Goal: Task Accomplishment & Management: Manage account settings

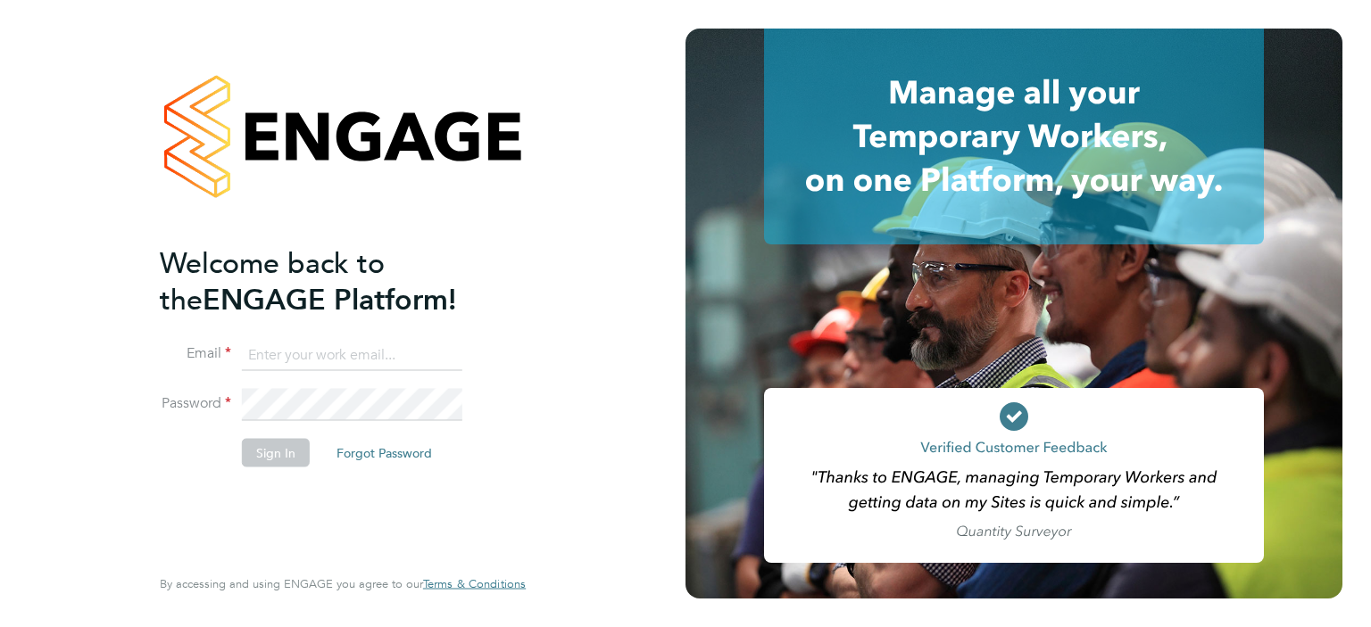
click at [330, 353] on input at bounding box center [352, 355] width 220 height 32
type input "darren.hartman@regensolutions.co.uk"
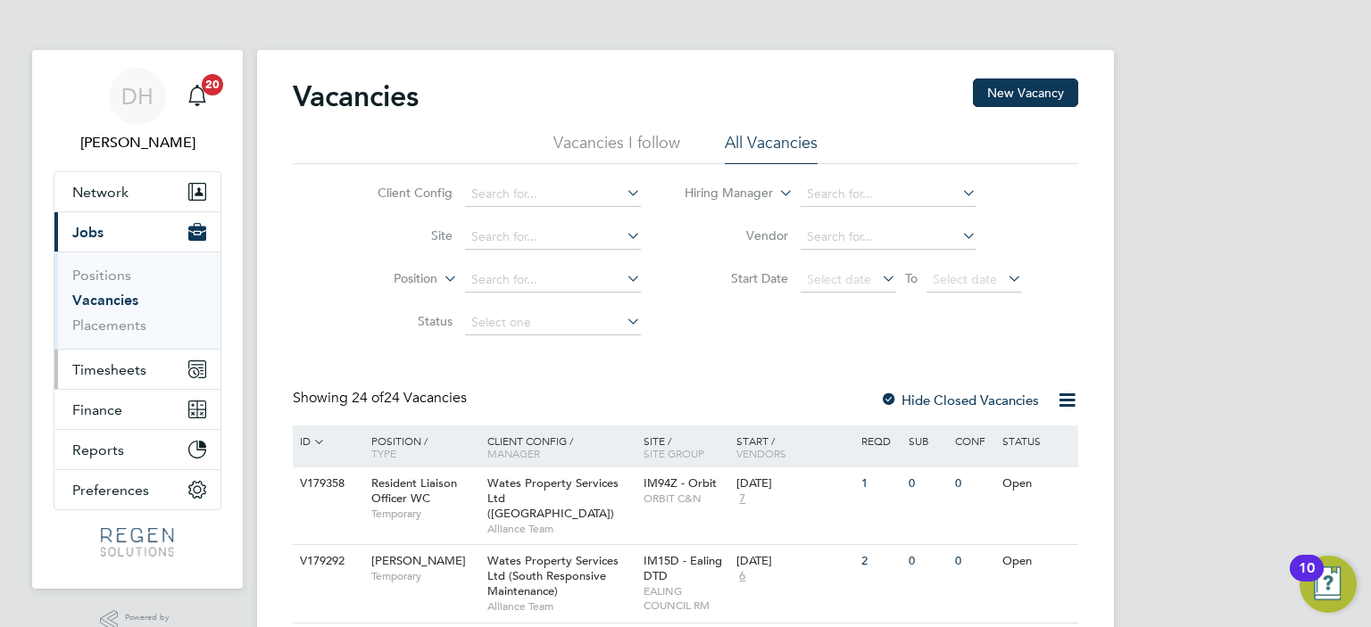
click at [138, 374] on span "Timesheets" at bounding box center [109, 369] width 74 height 17
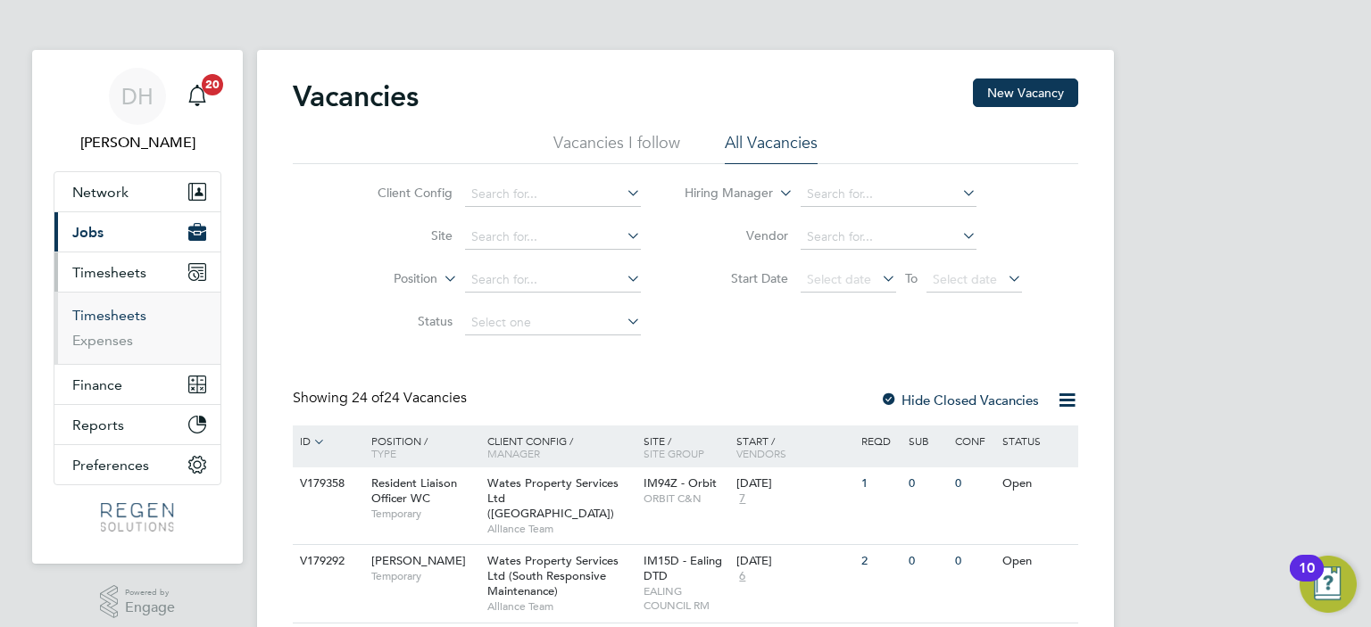
click at [112, 310] on link "Timesheets" at bounding box center [109, 315] width 74 height 17
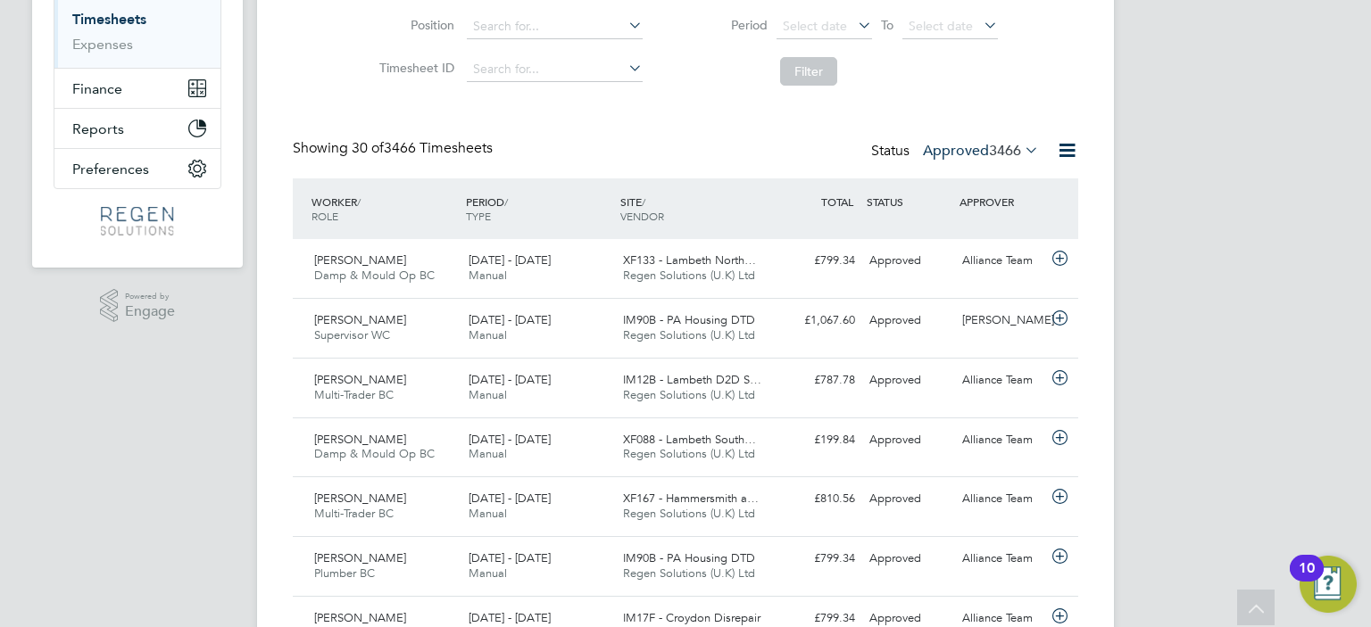
click at [990, 150] on span "3466" at bounding box center [1005, 151] width 32 height 18
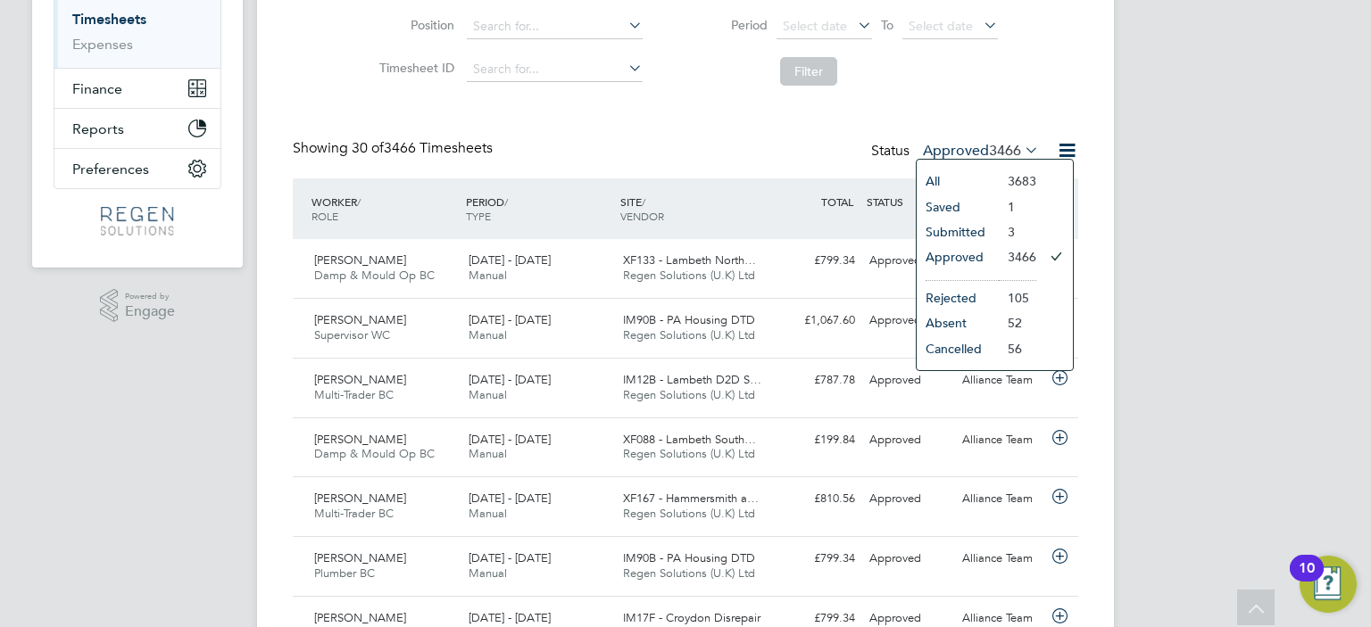
click at [999, 232] on li "3" at bounding box center [1017, 232] width 37 height 25
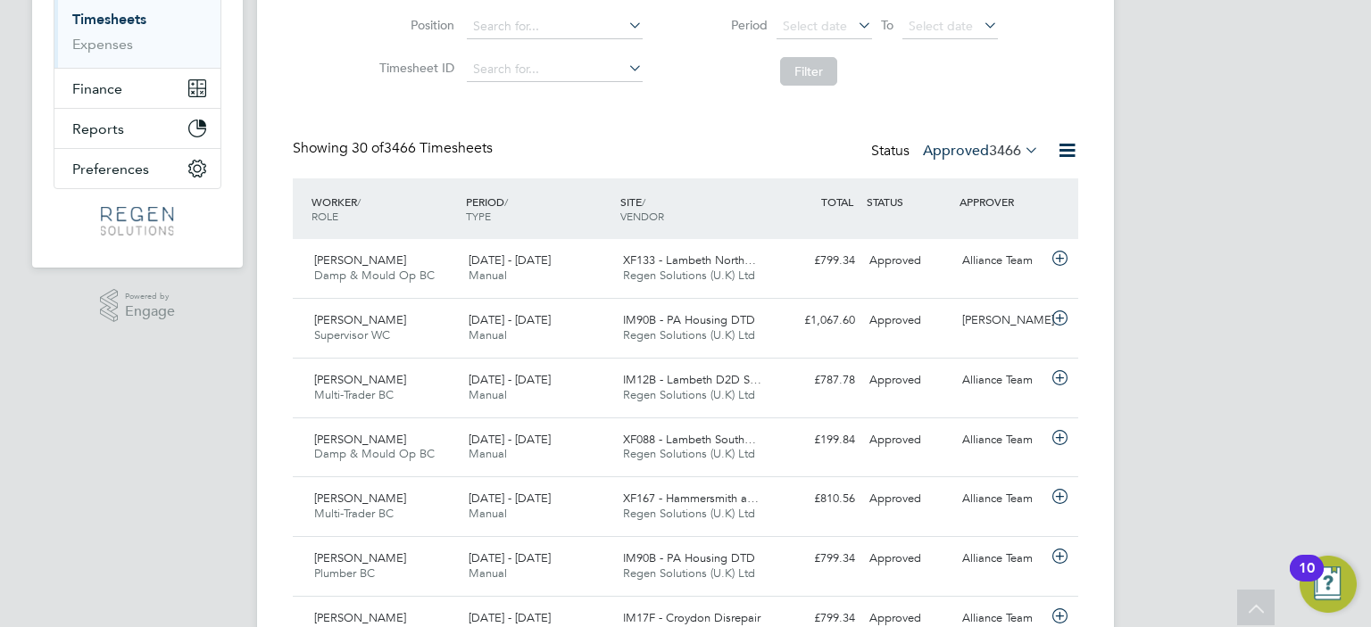
click at [993, 157] on span "3466" at bounding box center [1005, 151] width 32 height 18
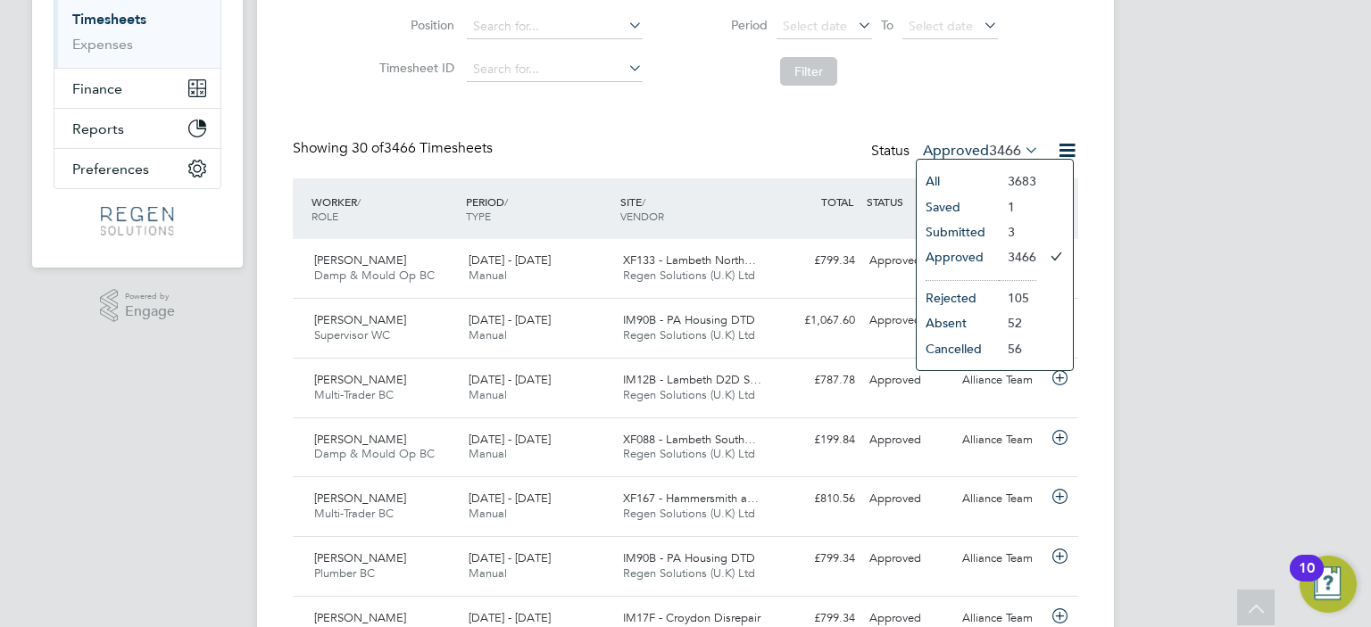
click at [974, 233] on li "Submitted" at bounding box center [958, 232] width 82 height 25
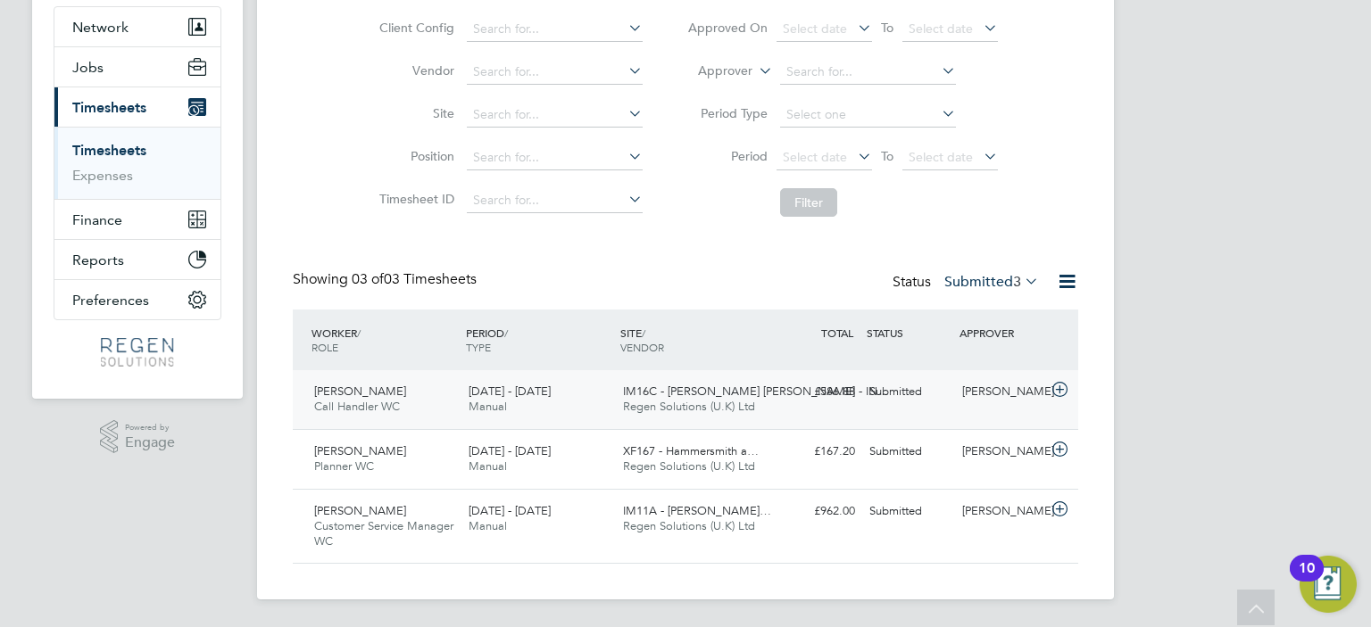
click at [769, 406] on div "IM16C - [PERSON_NAME] [PERSON_NAME] - IN… Regen Solutions (U.K) Ltd" at bounding box center [693, 400] width 154 height 45
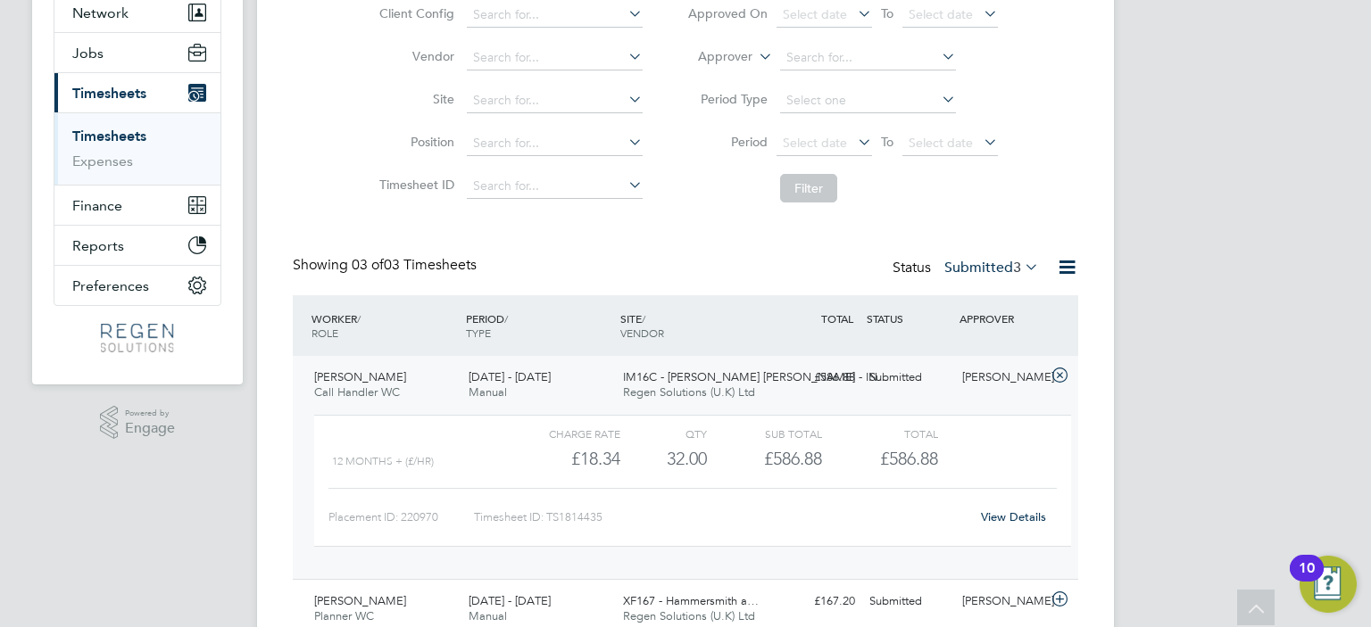
click at [817, 381] on div "£586.88 Submitted" at bounding box center [815, 377] width 93 height 29
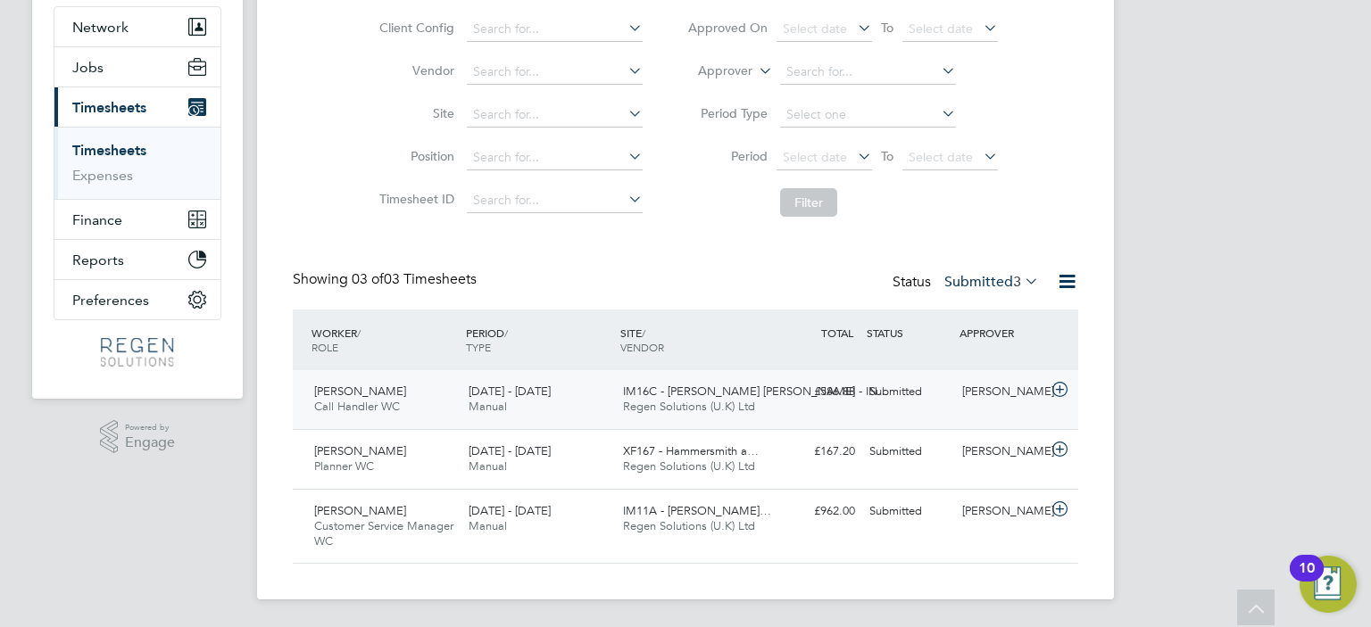
click at [728, 460] on span "Regen Solutions (U.K) Ltd" at bounding box center [689, 466] width 132 height 15
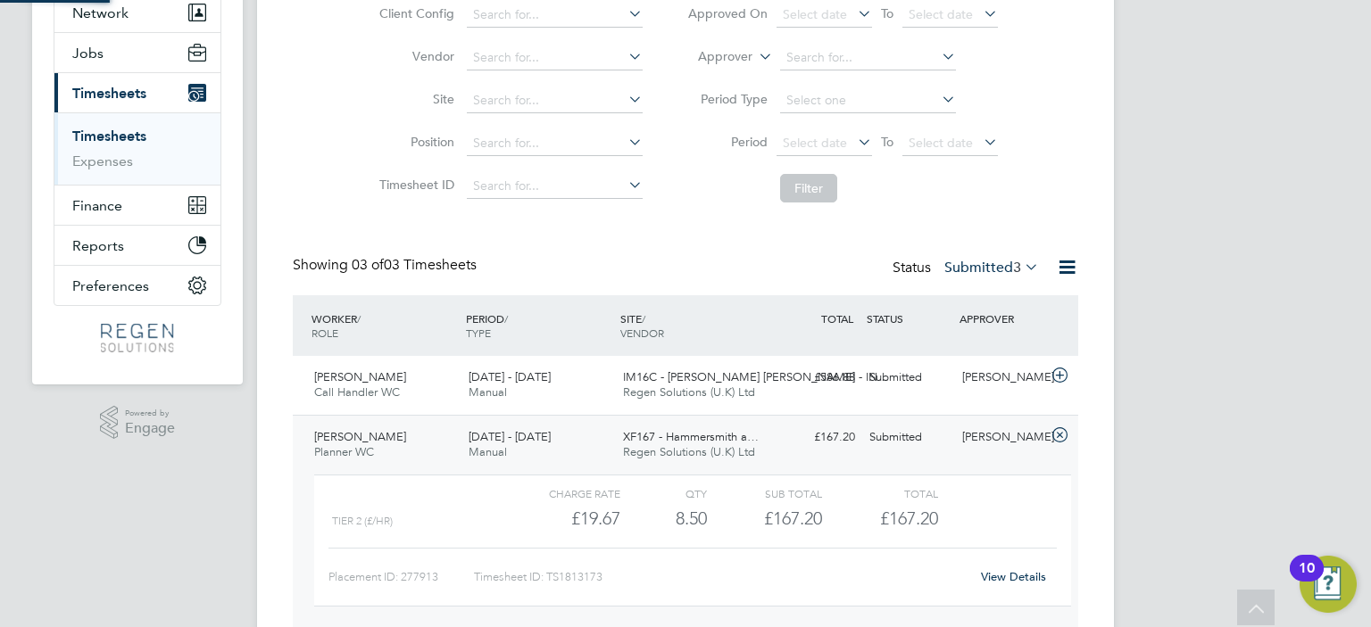
click at [729, 436] on span "XF167 - Hammersmith a…" at bounding box center [691, 436] width 136 height 15
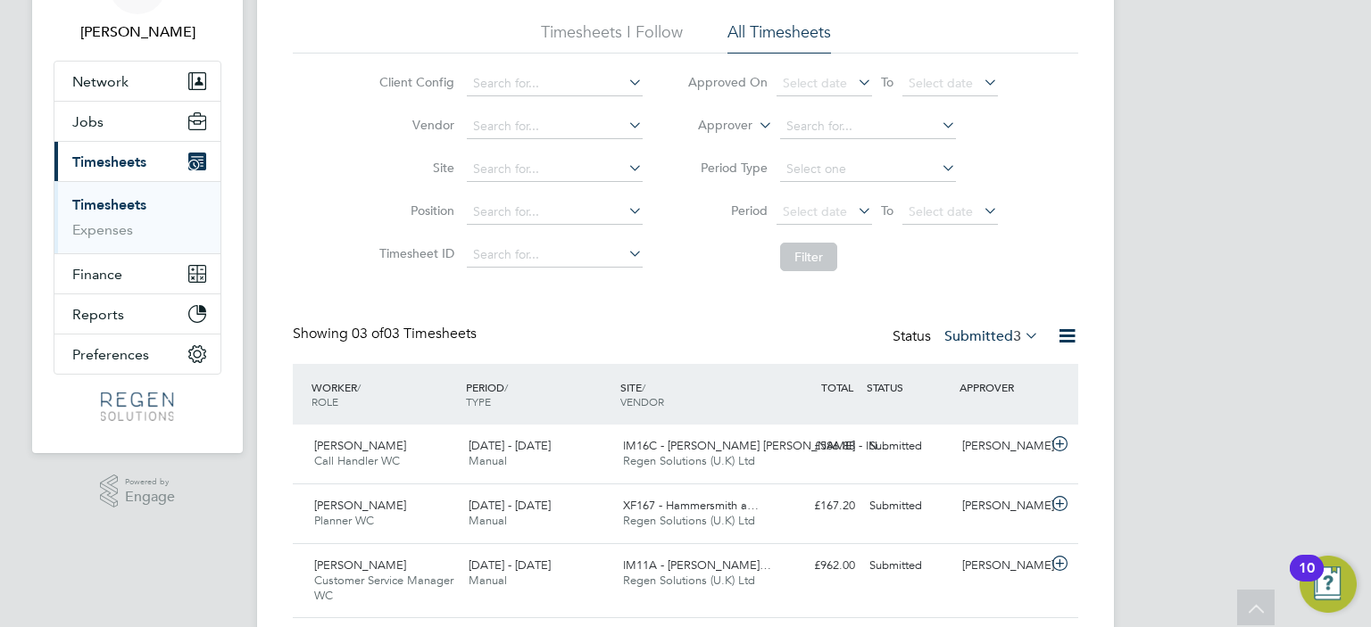
scroll to position [110, 0]
click at [1021, 332] on icon at bounding box center [1021, 336] width 0 height 25
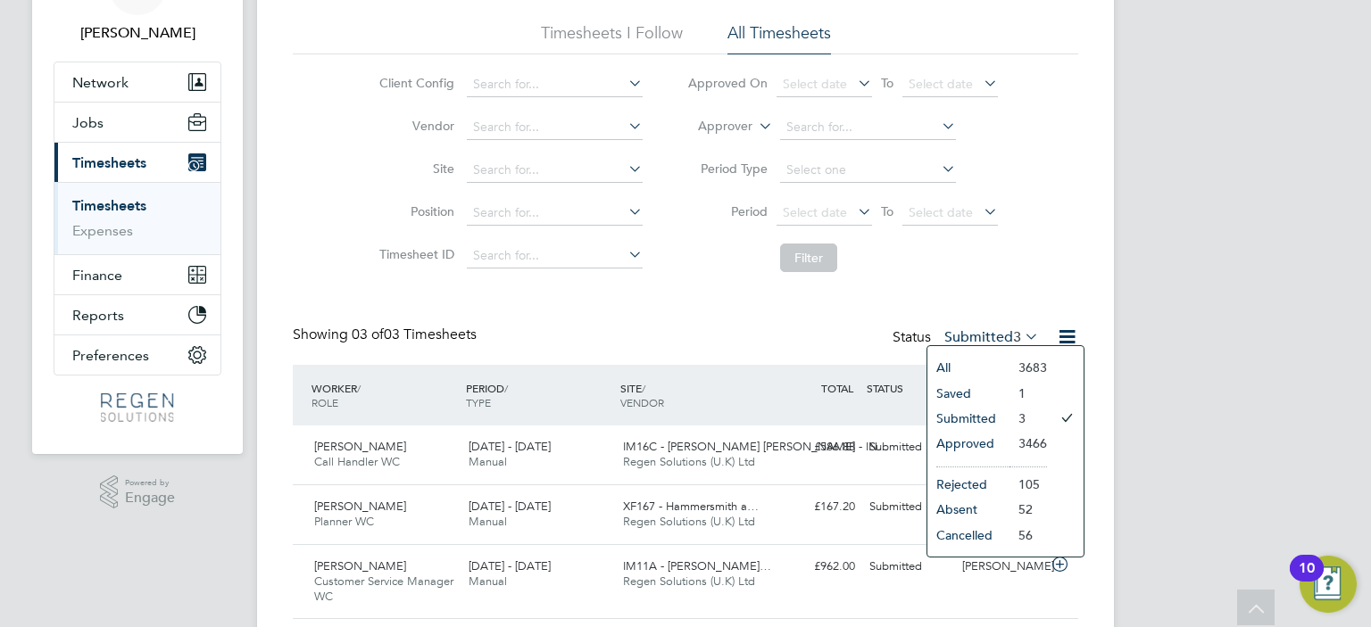
click at [1004, 443] on li "Approved" at bounding box center [968, 443] width 82 height 25
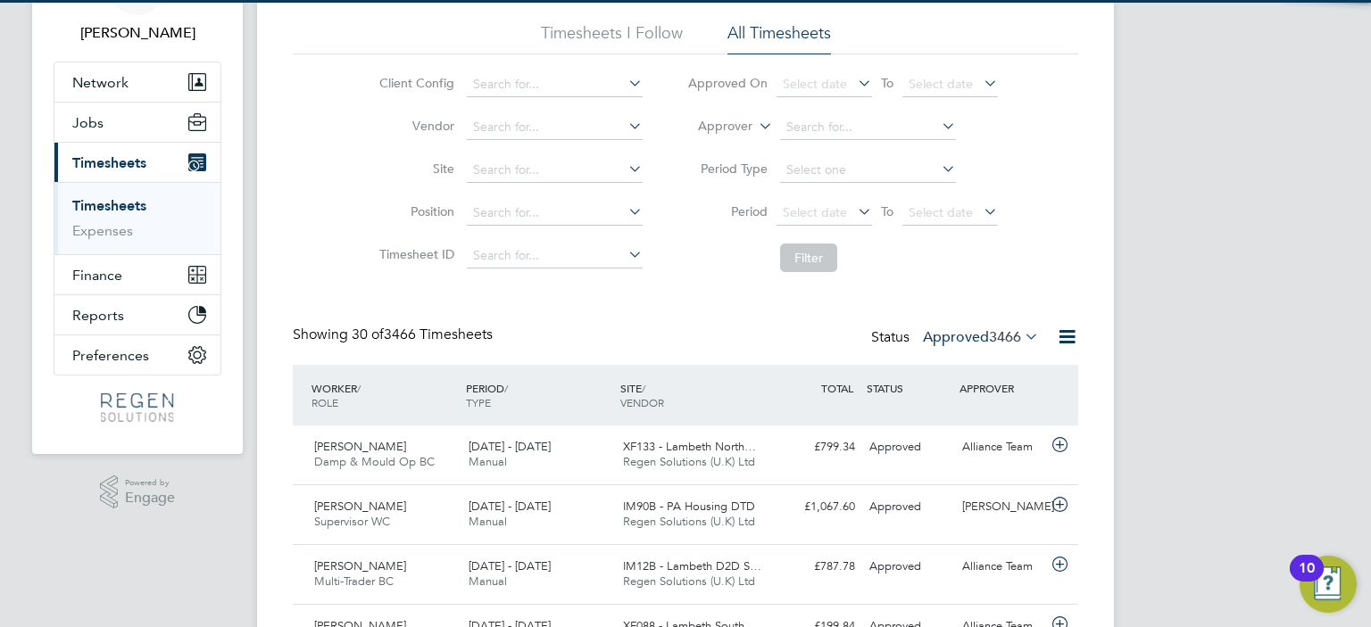
scroll to position [8, 9]
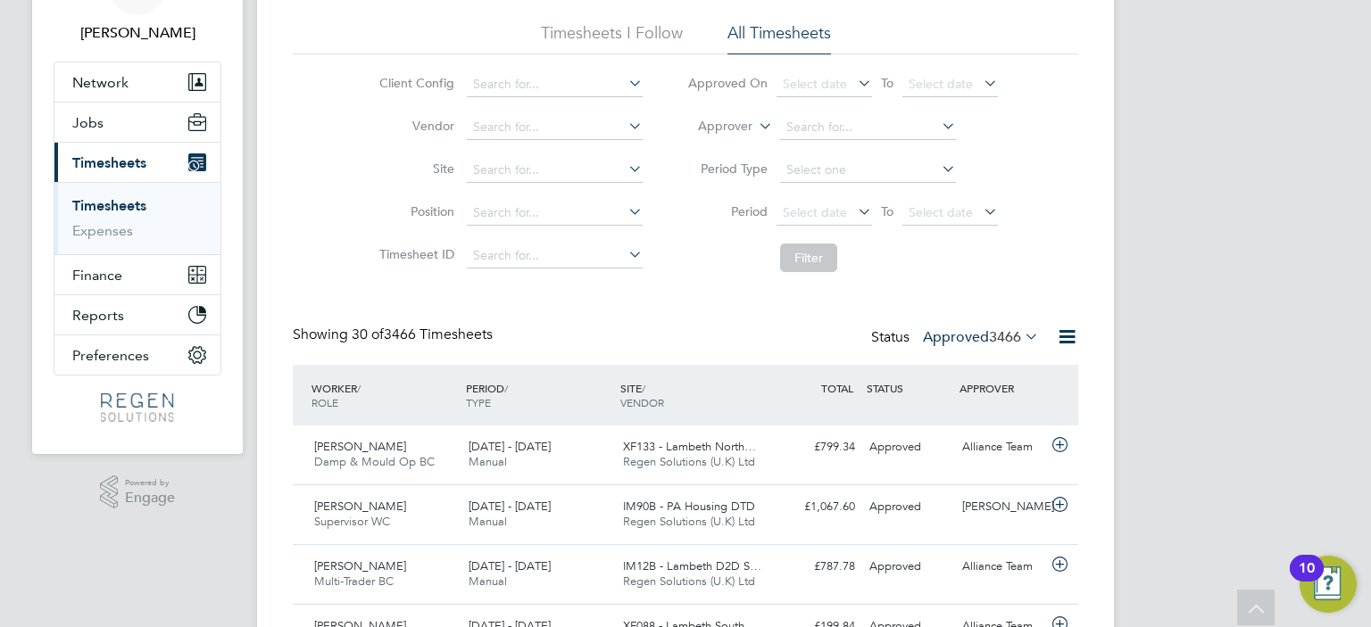
click at [93, 204] on link "Timesheets" at bounding box center [109, 205] width 74 height 17
